Goal: Check status: Check status

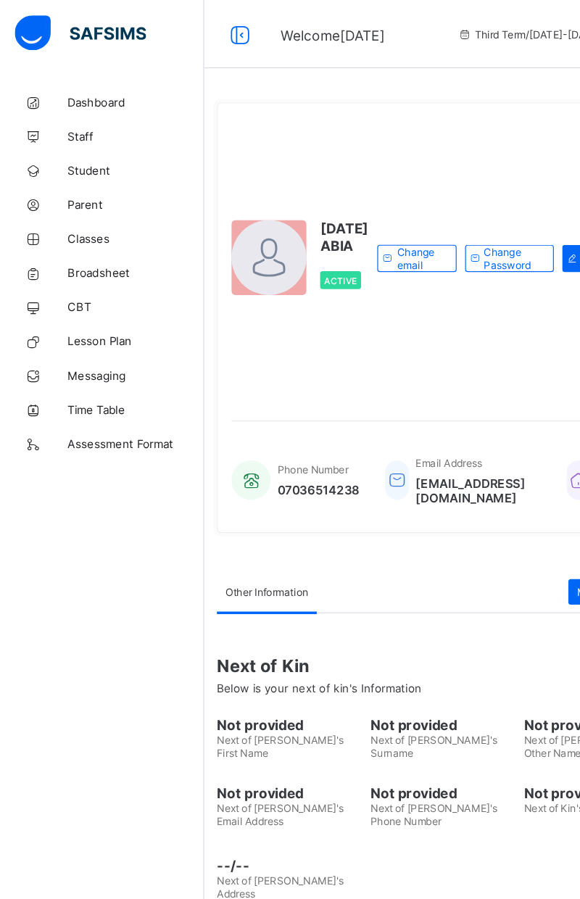
click at [97, 230] on span "Broadsheet" at bounding box center [116, 232] width 116 height 12
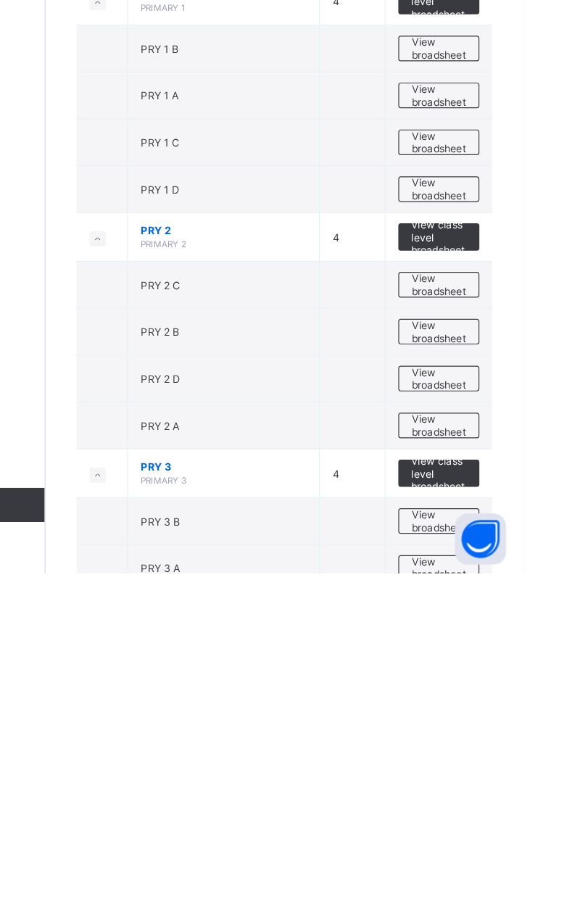
scroll to position [672, 0]
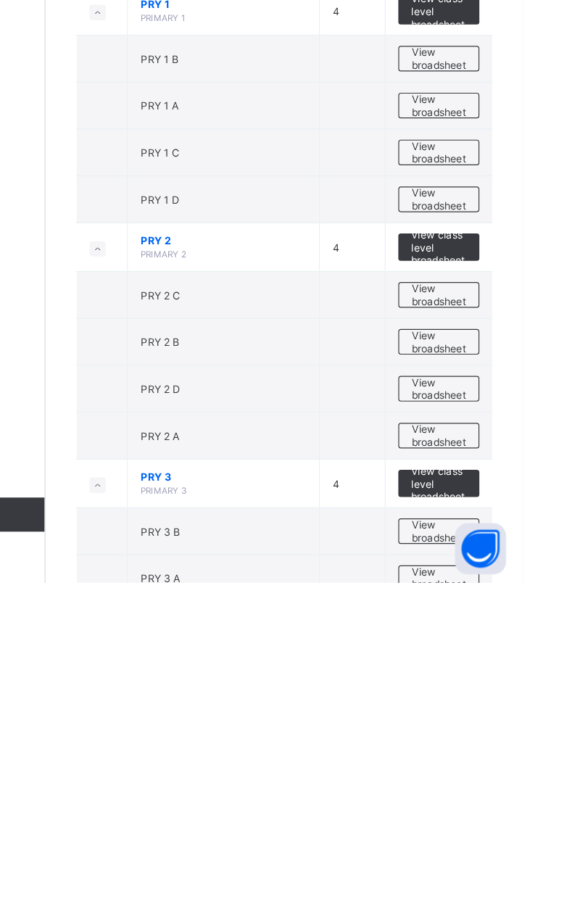
click at [506, 723] on span "View broadsheet" at bounding box center [509, 734] width 46 height 22
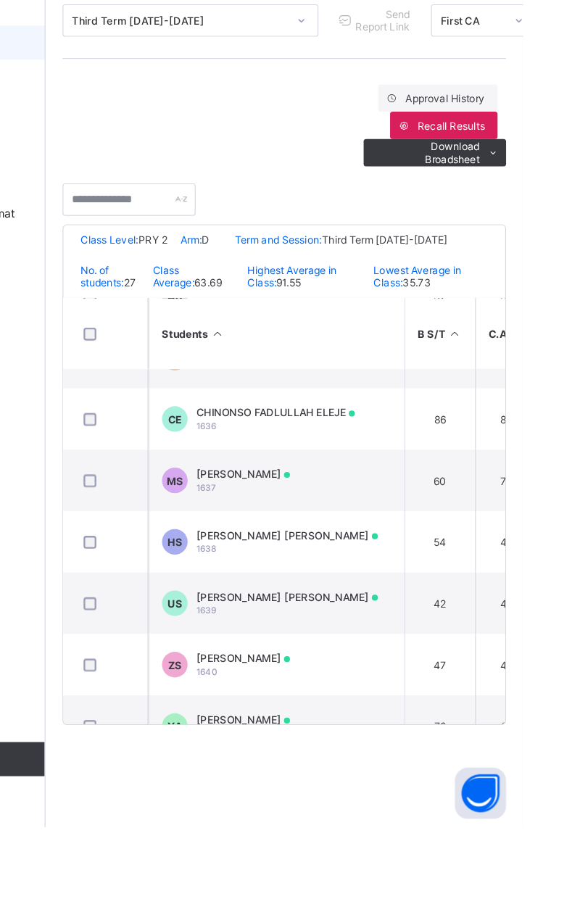
scroll to position [365, 0]
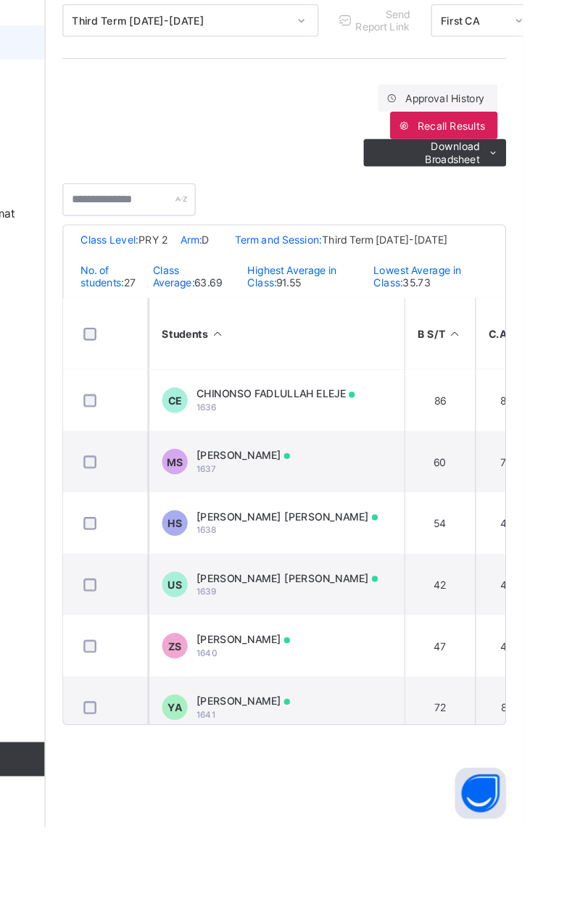
click at [391, 692] on span "[PERSON_NAME] [PERSON_NAME]" at bounding box center [379, 686] width 154 height 11
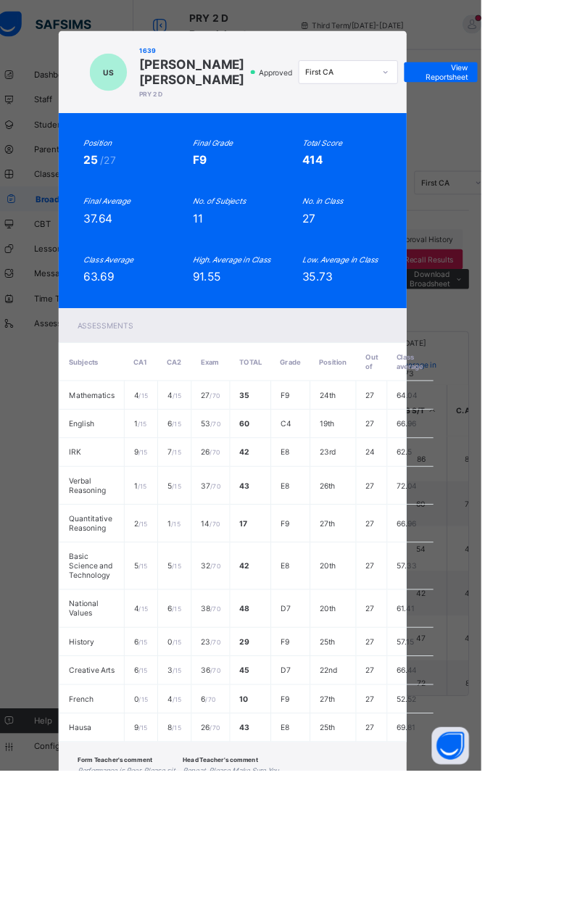
click at [565, 95] on span "View Reportsheet" at bounding box center [533, 84] width 64 height 22
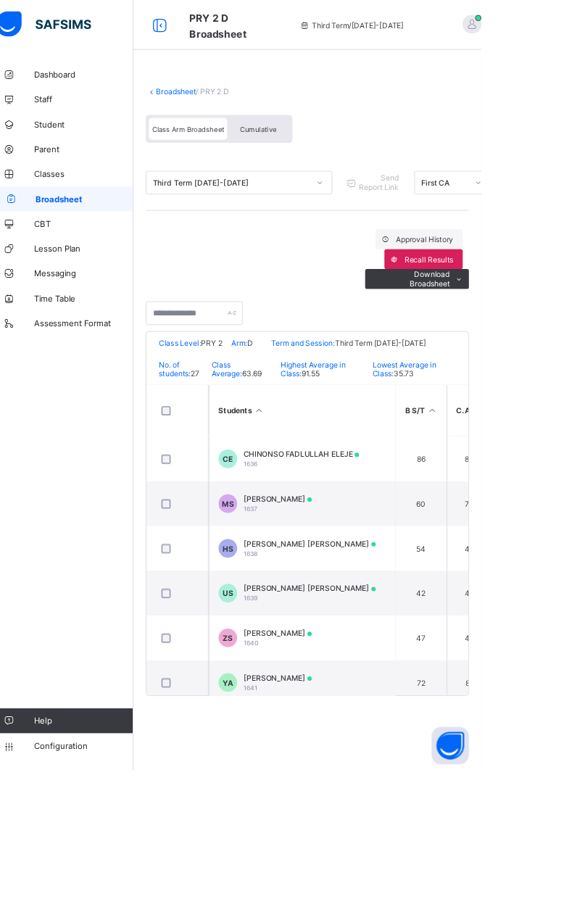
click at [330, 149] on span "Cumulative" at bounding box center [320, 151] width 42 height 10
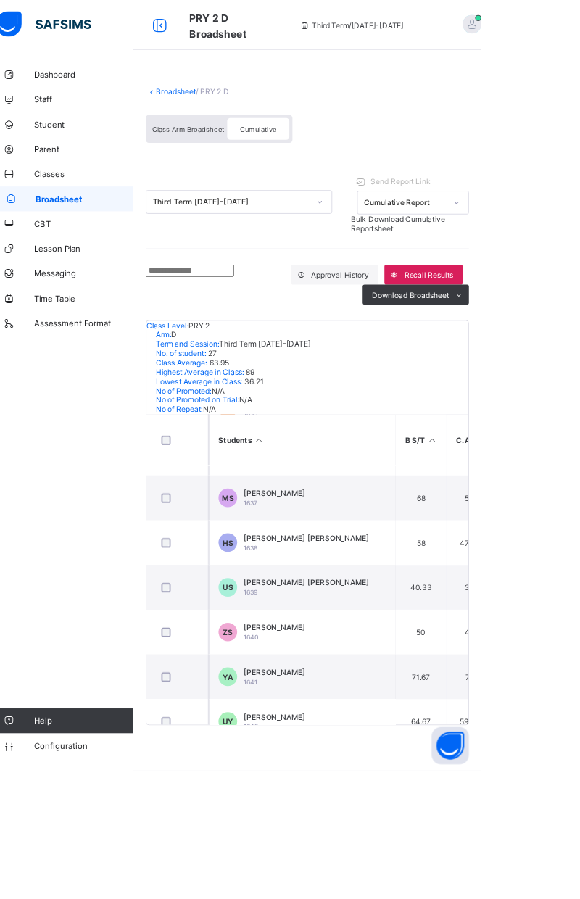
scroll to position [403, 0]
click at [384, 686] on span "[PERSON_NAME] [PERSON_NAME]" at bounding box center [375, 682] width 147 height 11
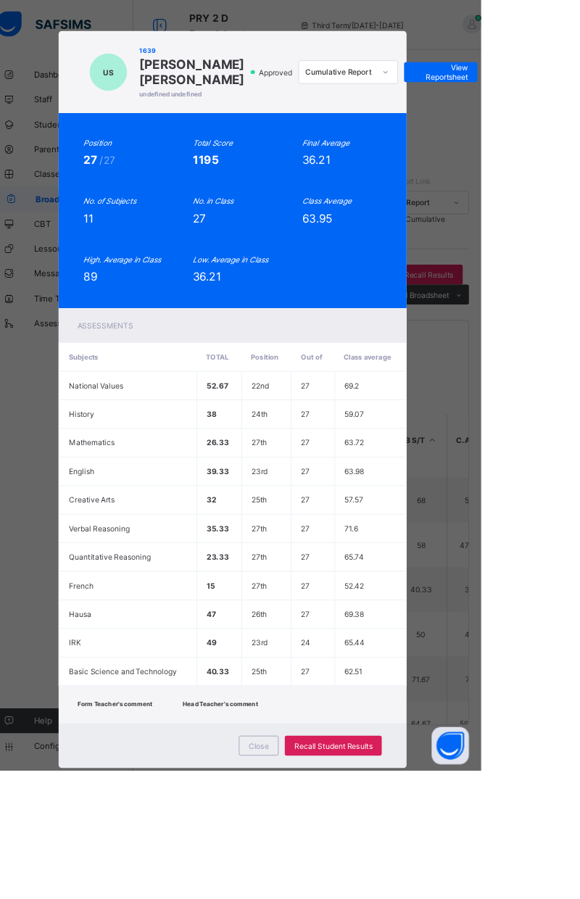
click at [565, 95] on span "View Reportsheet" at bounding box center [533, 84] width 64 height 22
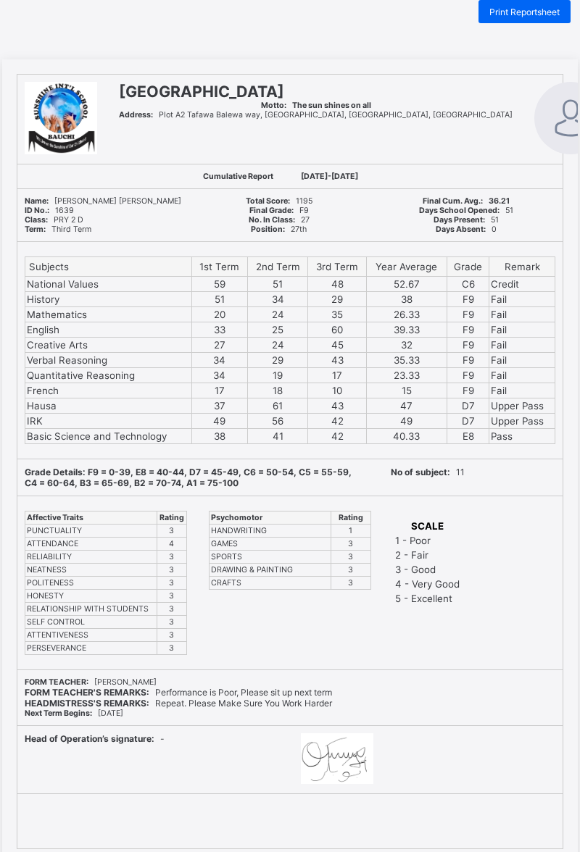
scroll to position [53, 0]
